Goal: Register for event/course

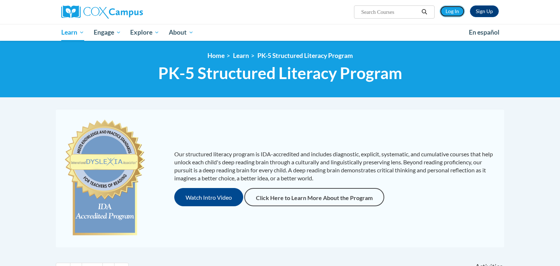
click at [451, 11] on link "Log In" at bounding box center [452, 11] width 25 height 12
click at [448, 15] on link "Log In" at bounding box center [452, 11] width 25 height 12
click at [453, 14] on link "Log In" at bounding box center [452, 11] width 25 height 12
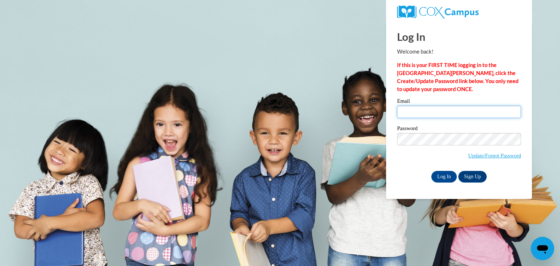
click at [428, 113] on input "Email" at bounding box center [459, 112] width 124 height 12
type input "buechlerbriell@aasd.k12.wi.us"
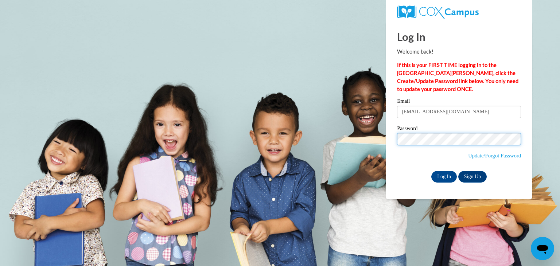
click at [431, 171] on input "Log In" at bounding box center [444, 177] width 26 height 12
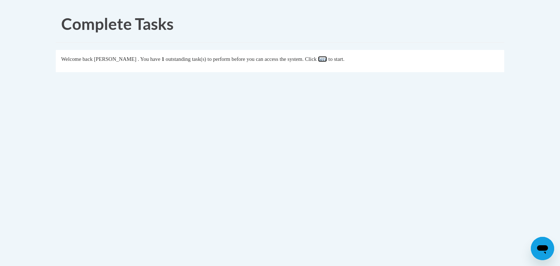
click at [327, 60] on link "here" at bounding box center [322, 59] width 9 height 6
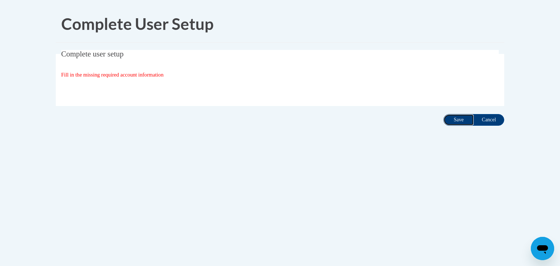
click at [452, 122] on input "Save" at bounding box center [458, 120] width 31 height 12
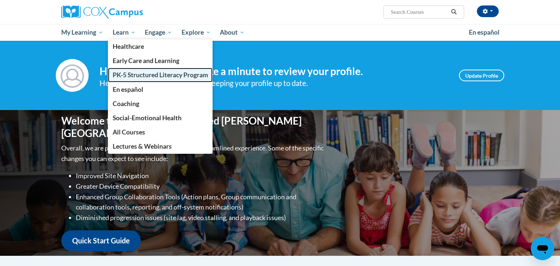
click at [134, 71] on span "PK-5 Structured Literacy Program" at bounding box center [160, 75] width 95 height 8
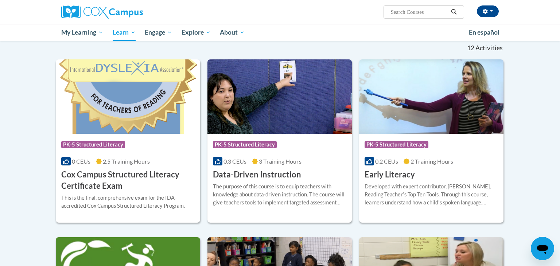
scroll to position [227, 0]
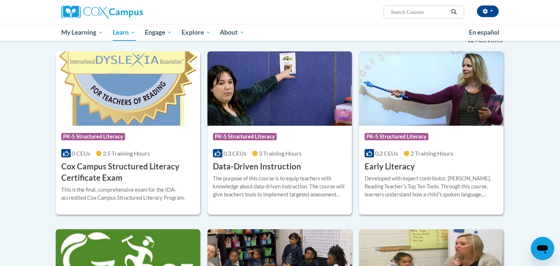
click at [281, 103] on img at bounding box center [279, 88] width 144 height 74
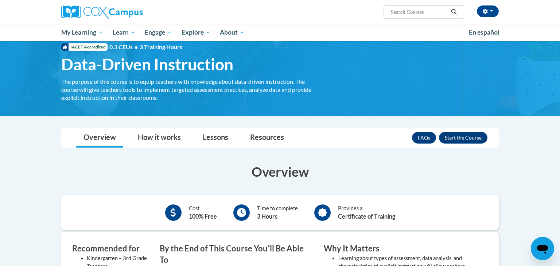
scroll to position [17, 0]
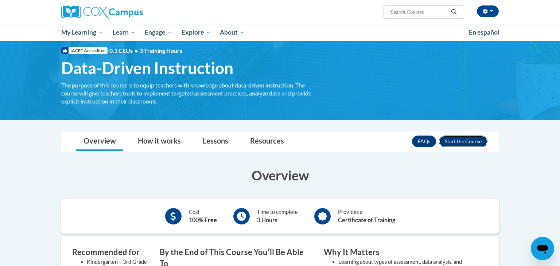
click at [460, 136] on button "Enroll" at bounding box center [463, 142] width 48 height 12
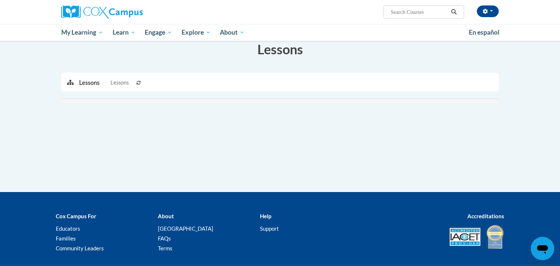
scroll to position [118, 0]
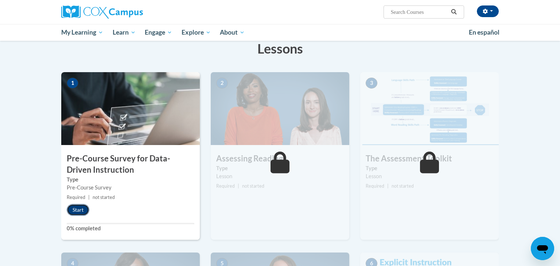
click at [82, 214] on button "Start" at bounding box center [78, 210] width 23 height 12
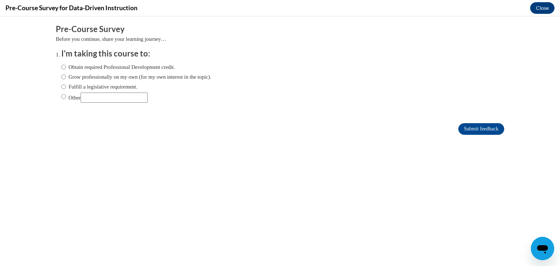
scroll to position [0, 0]
click at [63, 66] on input "Obtain required Professional Development credit." at bounding box center [63, 67] width 5 height 8
radio input "true"
click at [63, 68] on input "Obtain required Professional Development credit." at bounding box center [63, 67] width 5 height 8
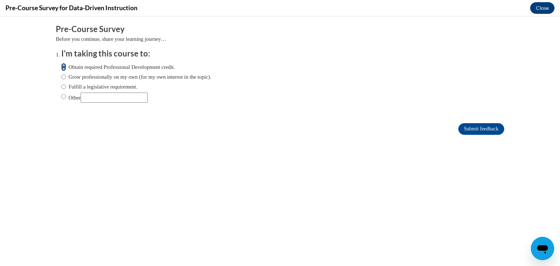
click at [63, 68] on input "Obtain required Professional Development credit." at bounding box center [63, 67] width 5 height 8
click at [62, 66] on input "Obtain required Professional Development credit." at bounding box center [63, 67] width 5 height 8
click at [94, 69] on label "Obtain required Professional Development credit." at bounding box center [118, 67] width 114 height 8
click at [66, 69] on input "Obtain required Professional Development credit." at bounding box center [63, 67] width 5 height 8
click at [95, 65] on label "Obtain required Professional Development credit." at bounding box center [118, 67] width 114 height 8
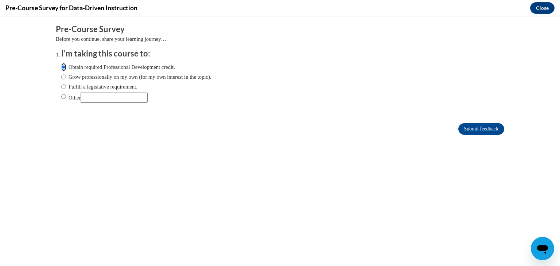
click at [66, 65] on input "Obtain required Professional Development credit." at bounding box center [63, 67] width 5 height 8
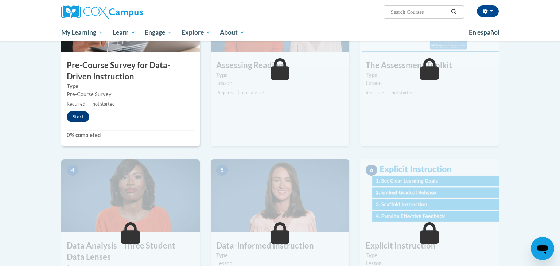
scroll to position [217, 0]
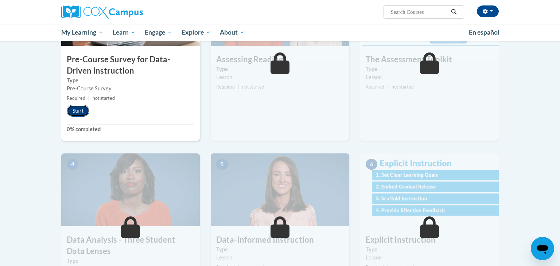
click at [81, 110] on button "Start" at bounding box center [78, 111] width 23 height 12
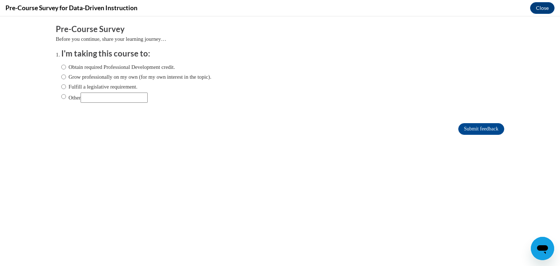
scroll to position [0, 0]
click at [75, 67] on label "Obtain required Professional Development credit." at bounding box center [118, 67] width 114 height 8
click at [66, 67] on input "Obtain required Professional Development credit." at bounding box center [63, 67] width 5 height 8
radio input "true"
click at [480, 130] on input "Submit feedback" at bounding box center [481, 129] width 46 height 12
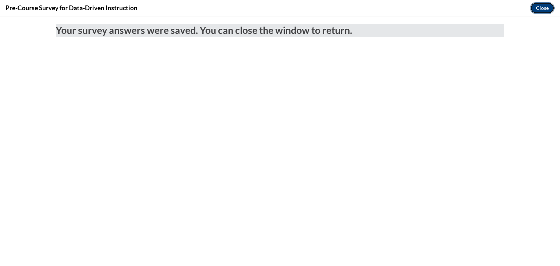
click at [532, 9] on button "Close" at bounding box center [542, 8] width 24 height 12
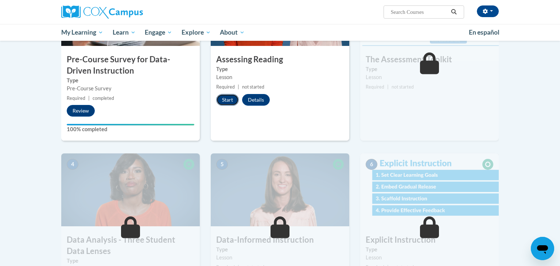
click at [237, 98] on button "Start" at bounding box center [227, 100] width 23 height 12
